Goal: Task Accomplishment & Management: Use online tool/utility

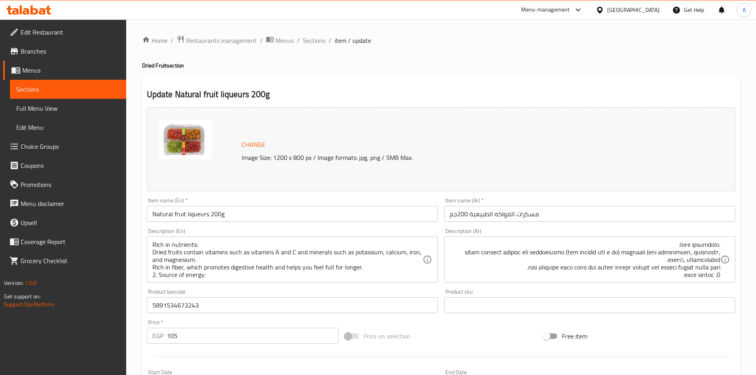
scroll to position [62, 0]
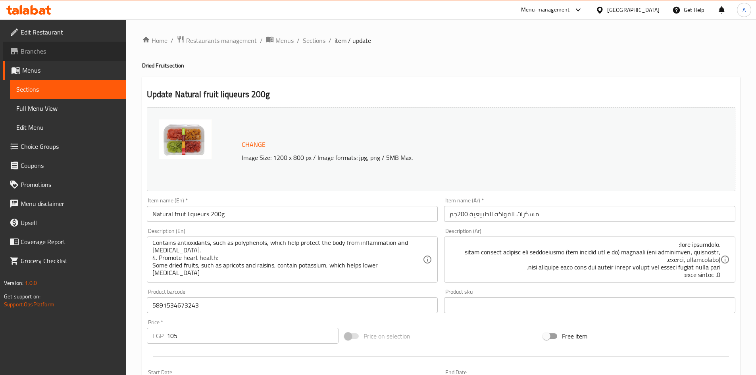
click at [52, 51] on span "Branches" at bounding box center [70, 51] width 99 height 10
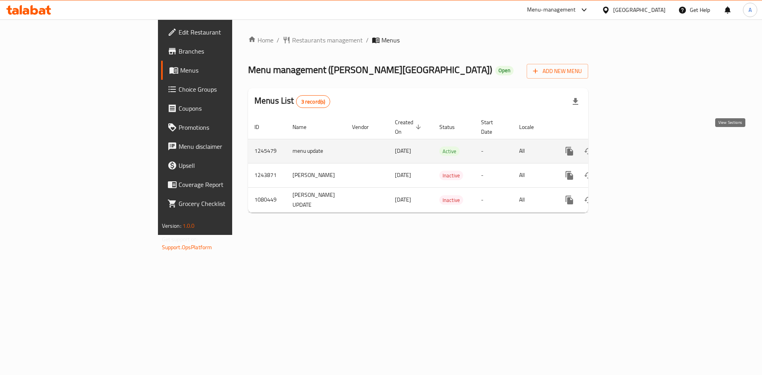
click at [632, 147] on icon "enhanced table" at bounding box center [627, 152] width 10 height 10
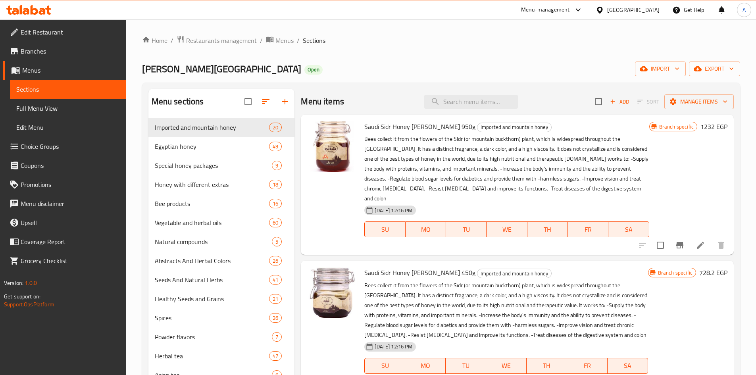
click at [450, 92] on div "Menu items Add Sort Manage items" at bounding box center [517, 102] width 433 height 26
click at [459, 102] on input "search" at bounding box center [471, 102] width 94 height 14
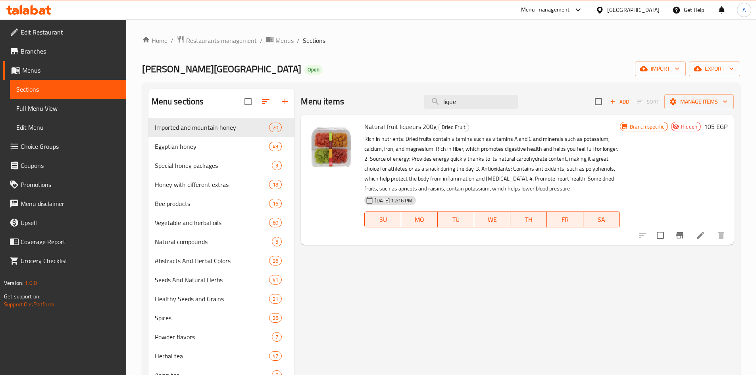
type input "lique"
